Goal: Check status

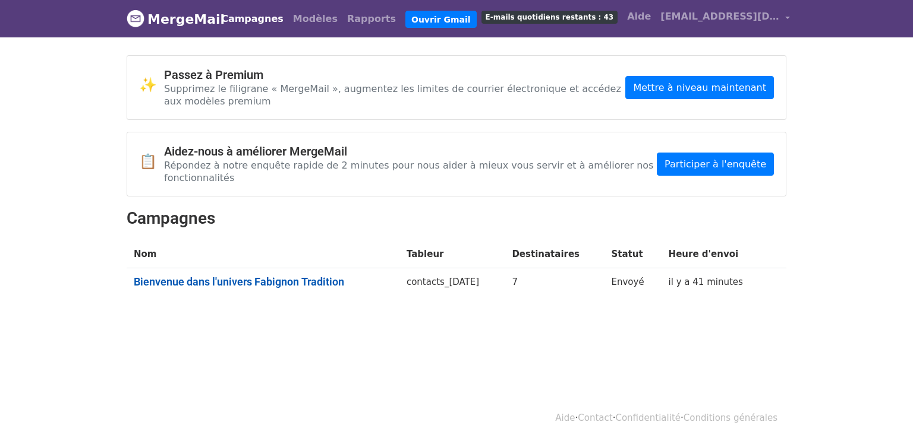
click at [248, 276] on font "Bienvenue dans l'univers Fabignon Tradition" at bounding box center [239, 282] width 210 height 12
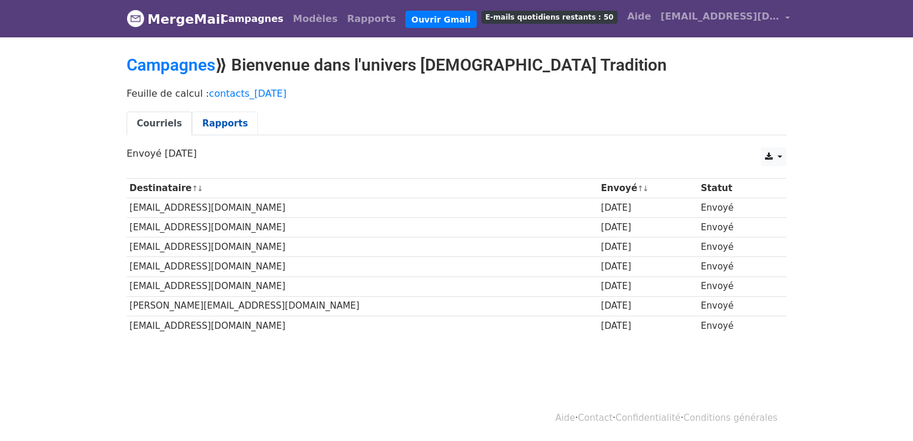
click at [208, 118] on font "Rapports" at bounding box center [225, 123] width 46 height 11
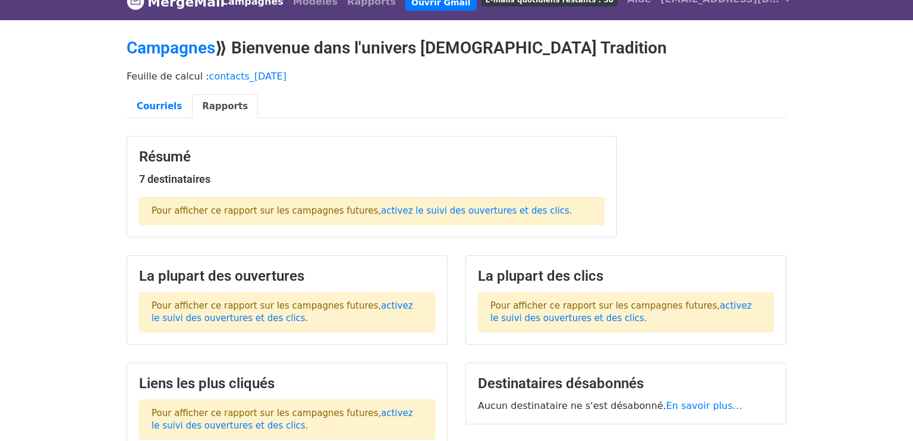
scroll to position [20, 0]
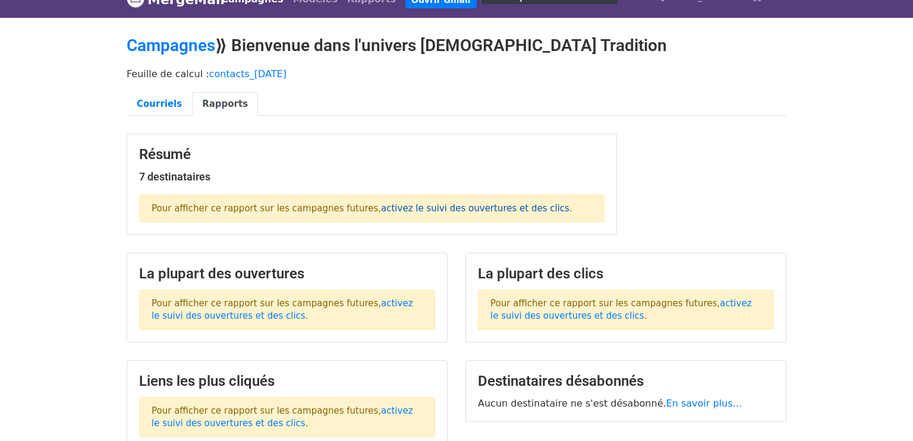
click at [436, 209] on font "activez le suivi des ouvertures et des clics" at bounding box center [475, 208] width 188 height 11
